Goal: Information Seeking & Learning: Understand process/instructions

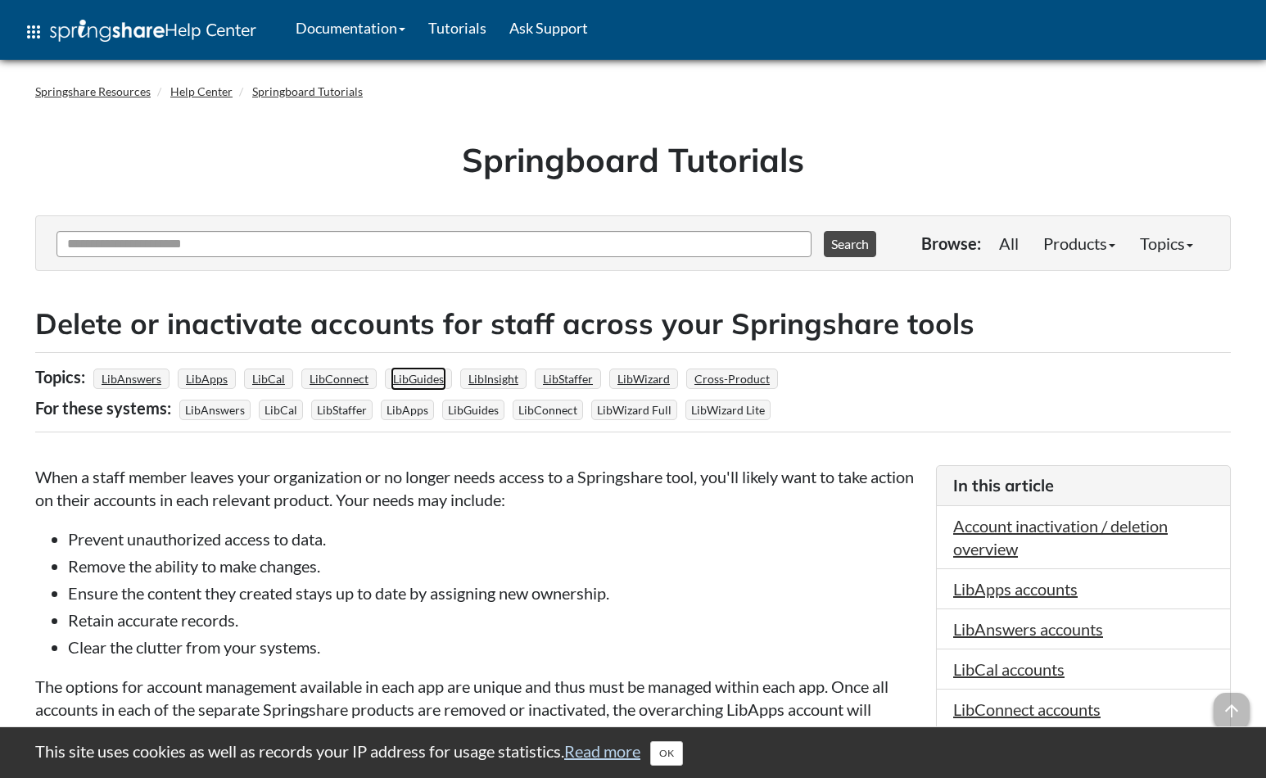
click at [412, 378] on link "LibGuides" at bounding box center [419, 379] width 56 height 24
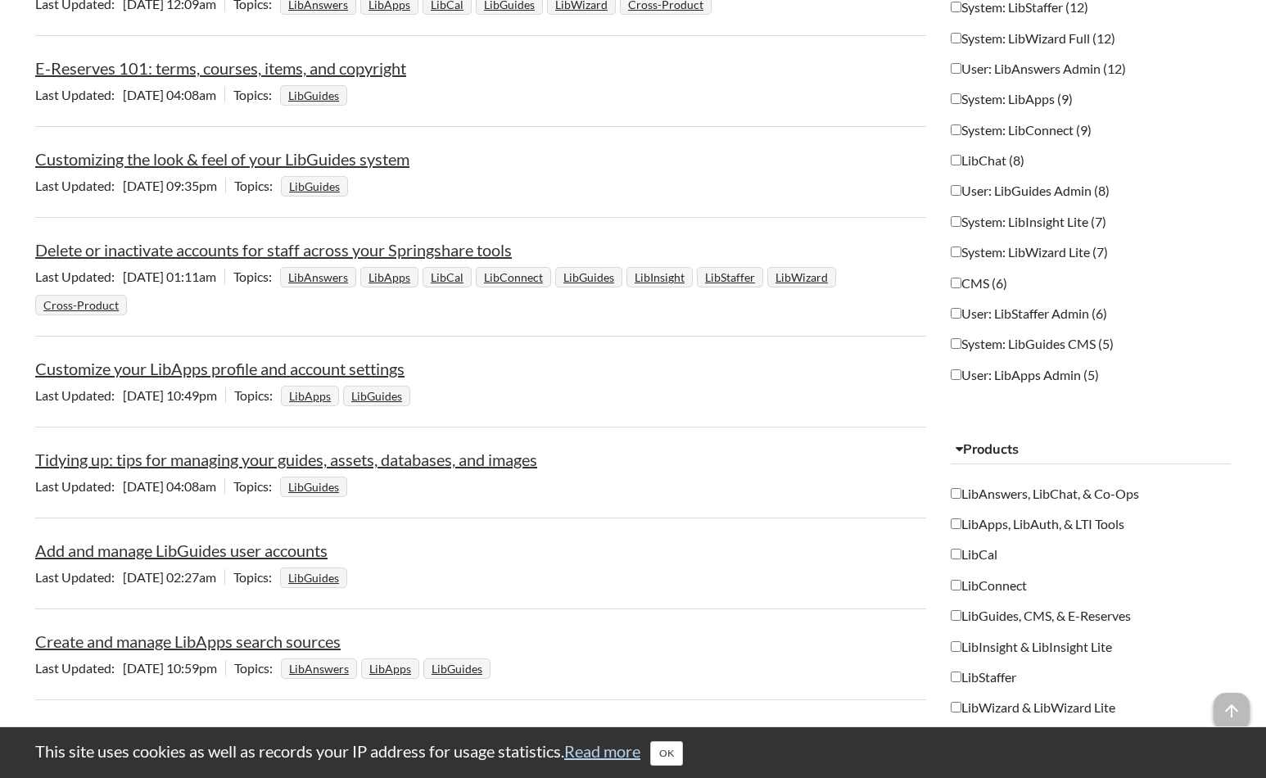
scroll to position [1126, 0]
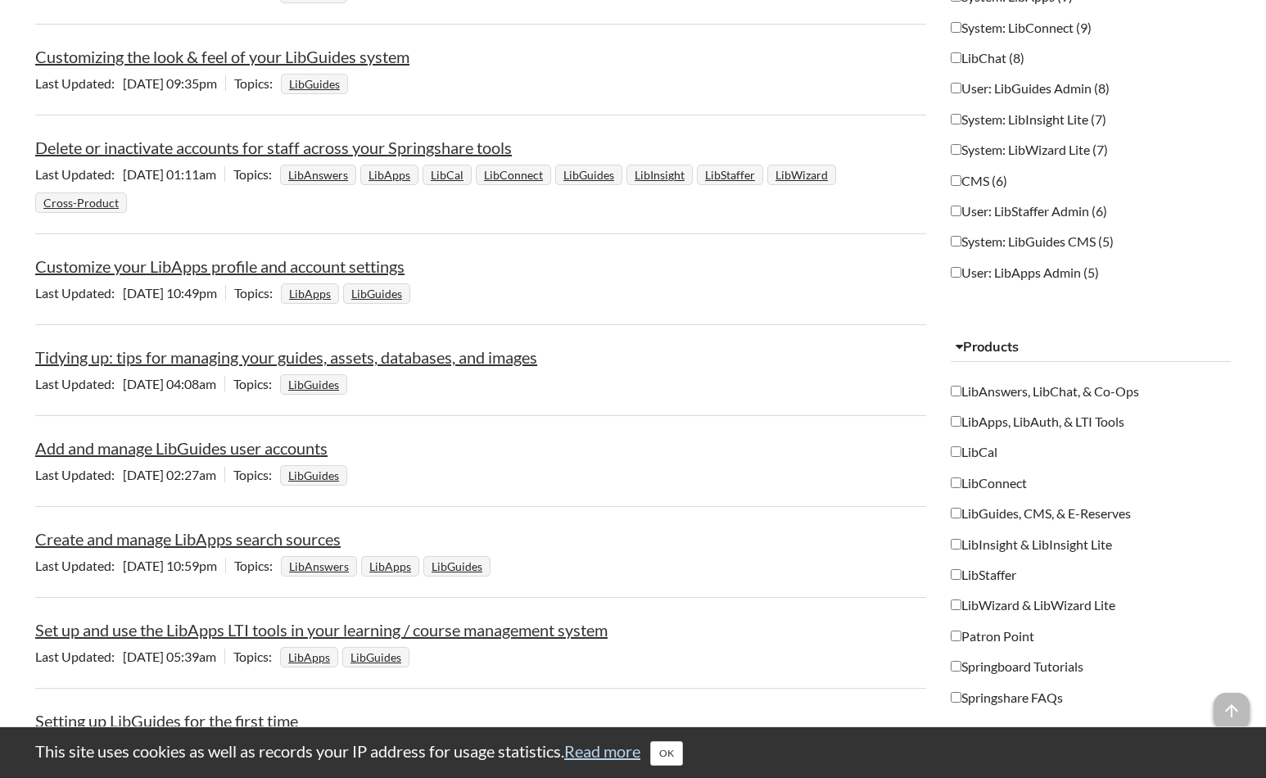
click at [219, 146] on link "Delete or inactivate accounts for staff across your Springshare tools" at bounding box center [273, 148] width 476 height 20
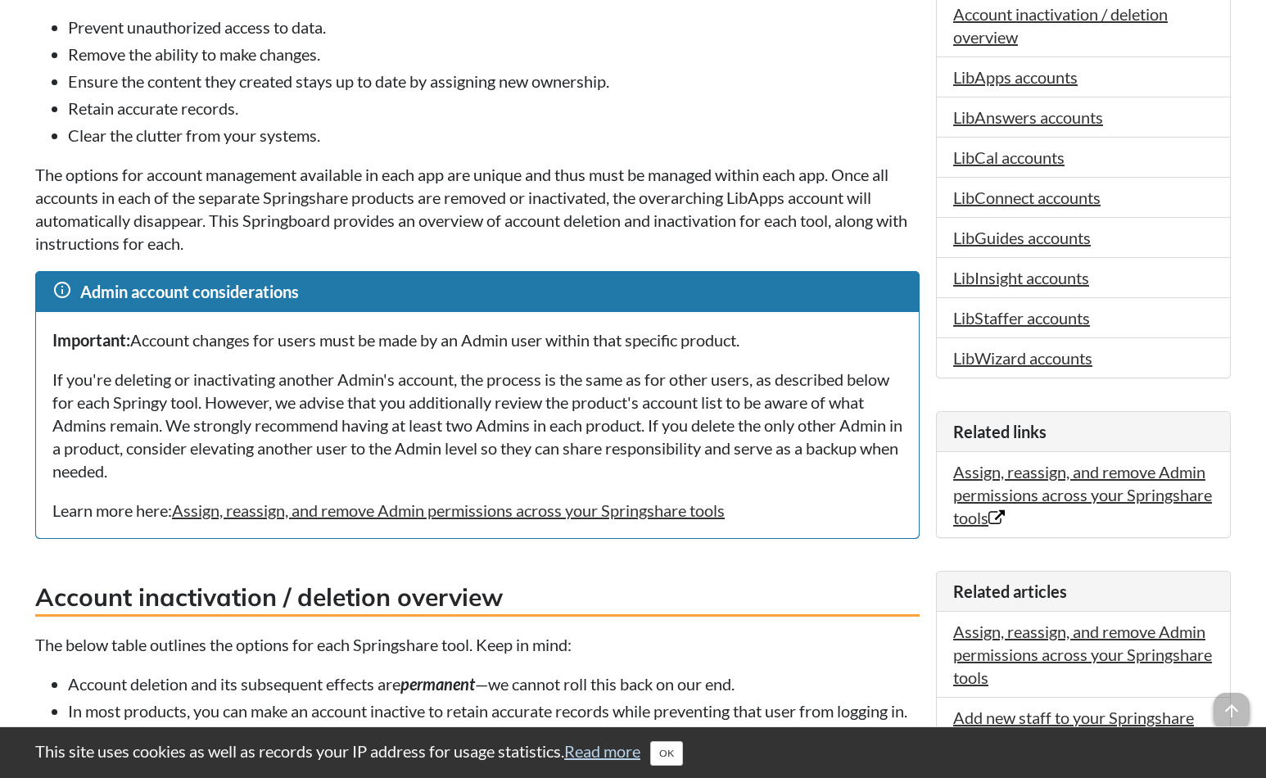
scroll to position [102, 0]
